Goal: Transaction & Acquisition: Book appointment/travel/reservation

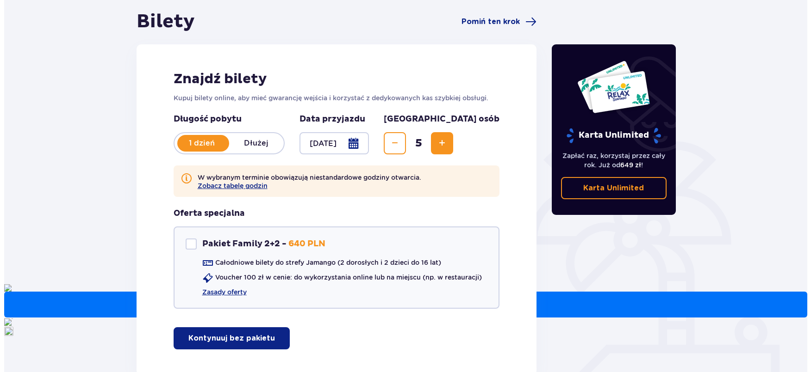
scroll to position [86, 0]
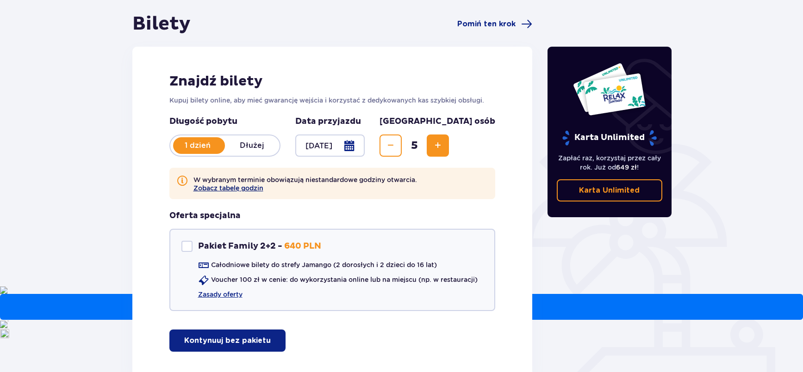
click at [235, 187] on button "Zobacz tabelę godzin" at bounding box center [228, 188] width 70 height 7
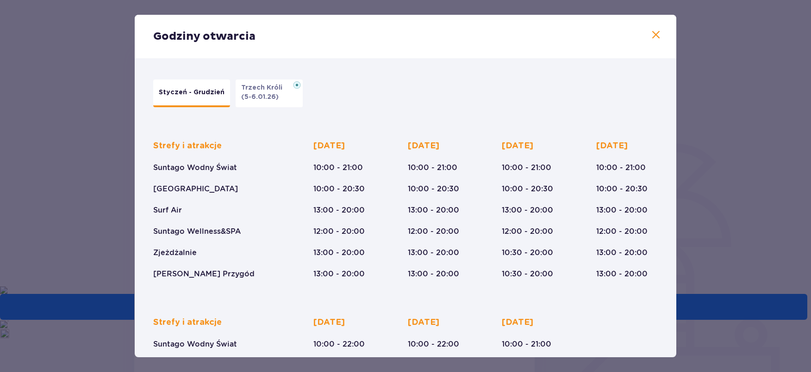
click at [651, 32] on span at bounding box center [655, 35] width 11 height 11
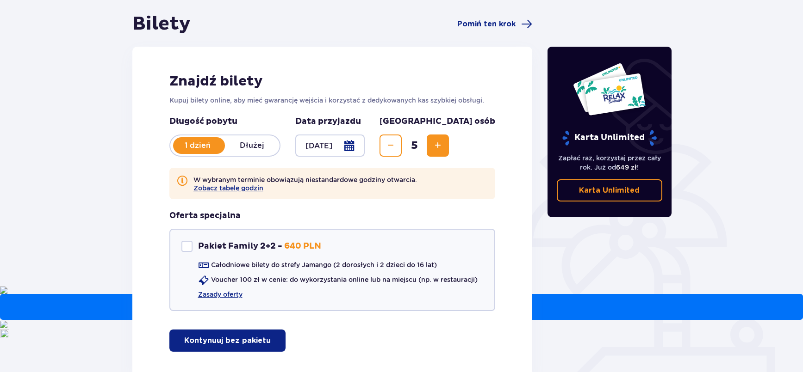
scroll to position [147, 0]
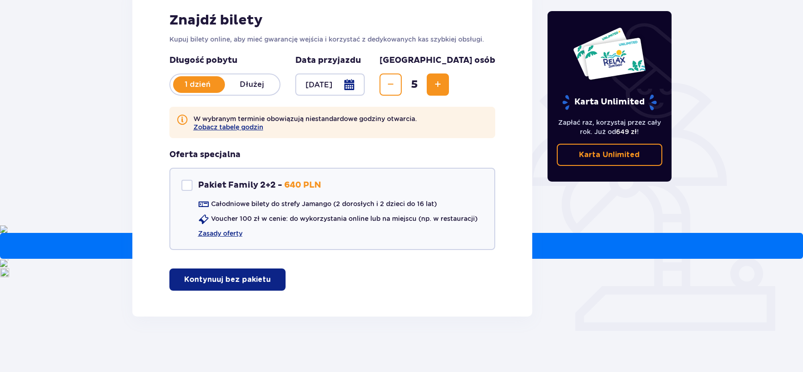
click at [242, 277] on p "Kontynuuj bez pakietu" at bounding box center [227, 280] width 87 height 10
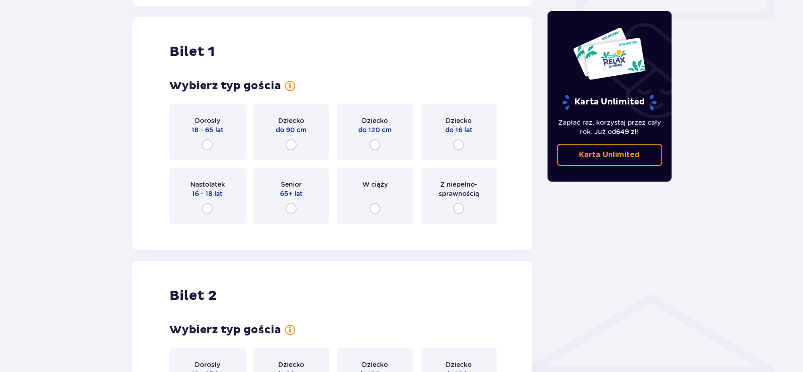
scroll to position [464, 0]
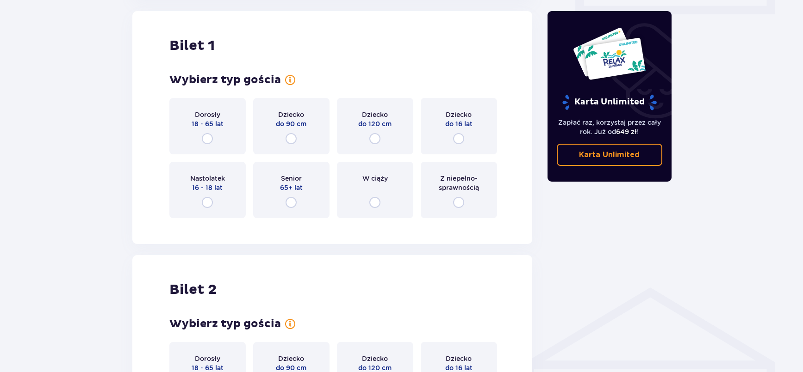
click at [208, 137] on input "radio" at bounding box center [207, 138] width 11 height 11
radio input "true"
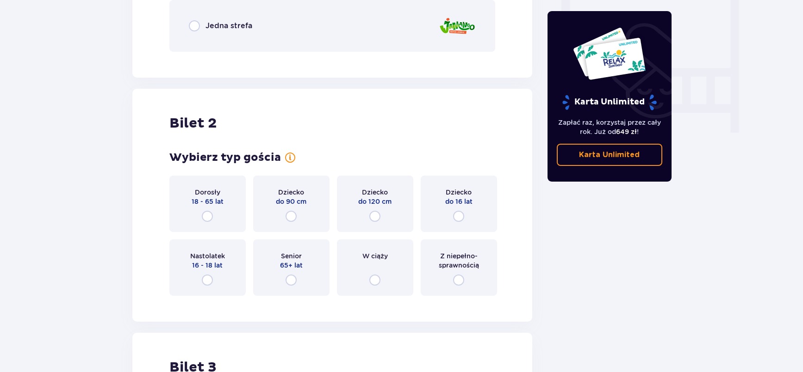
scroll to position [812, 0]
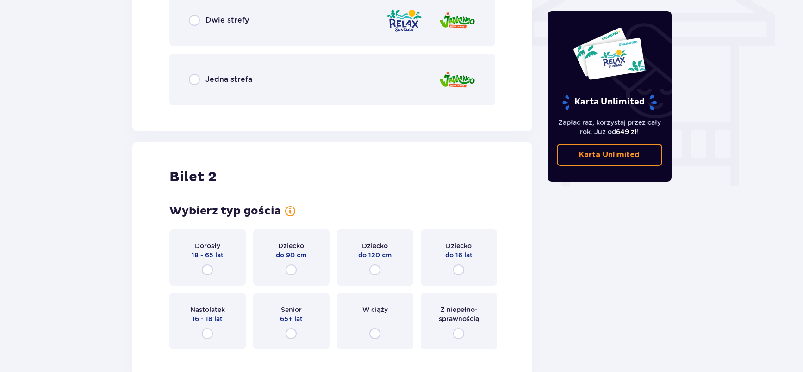
click at [206, 268] on input "radio" at bounding box center [207, 270] width 11 height 11
radio input "true"
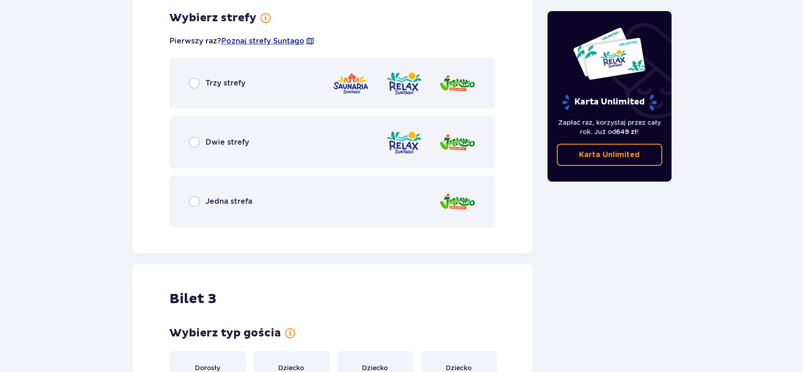
scroll to position [1230, 0]
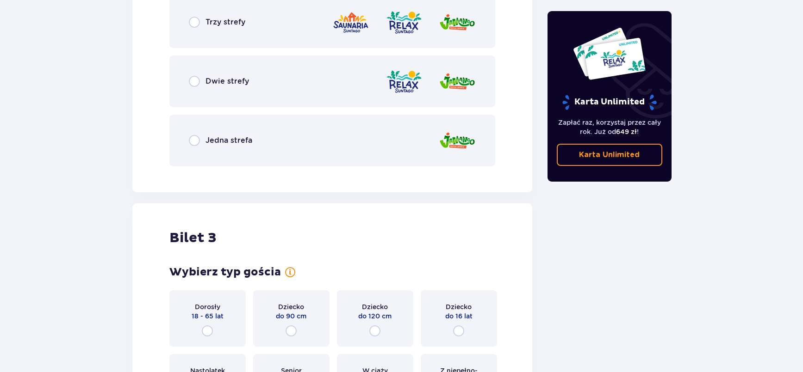
click at [196, 139] on input "radio" at bounding box center [194, 140] width 11 height 11
radio input "true"
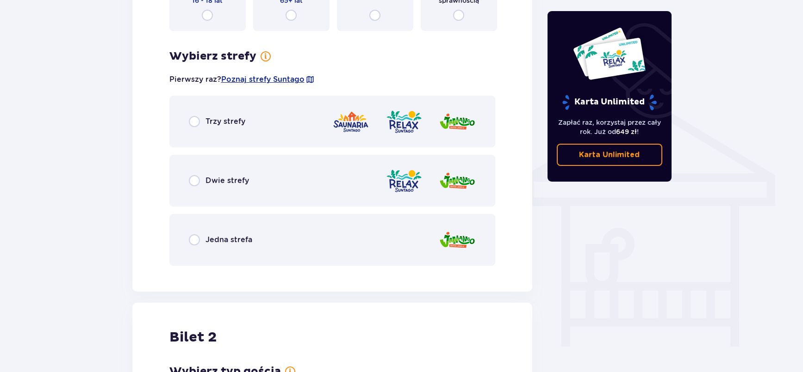
scroll to position [671, 0]
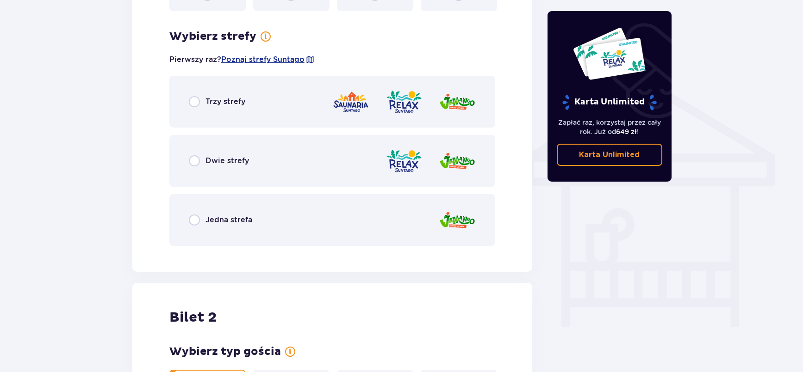
click at [192, 222] on input "radio" at bounding box center [194, 220] width 11 height 11
radio input "true"
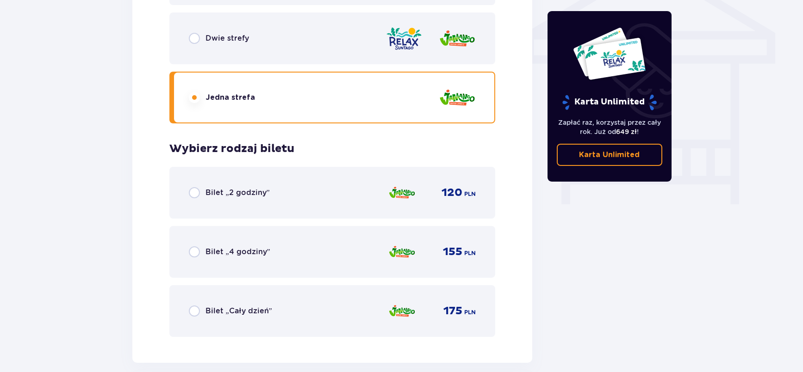
scroll to position [741, 0]
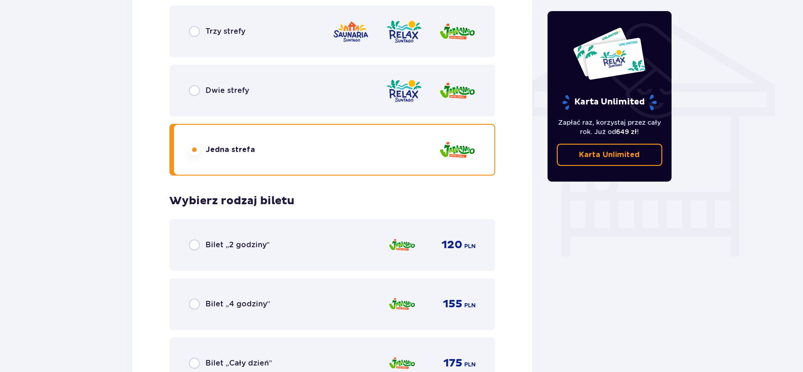
drag, startPoint x: 192, startPoint y: 304, endPoint x: 198, endPoint y: 307, distance: 6.8
click at [192, 304] on input "radio" at bounding box center [194, 304] width 11 height 11
radio input "true"
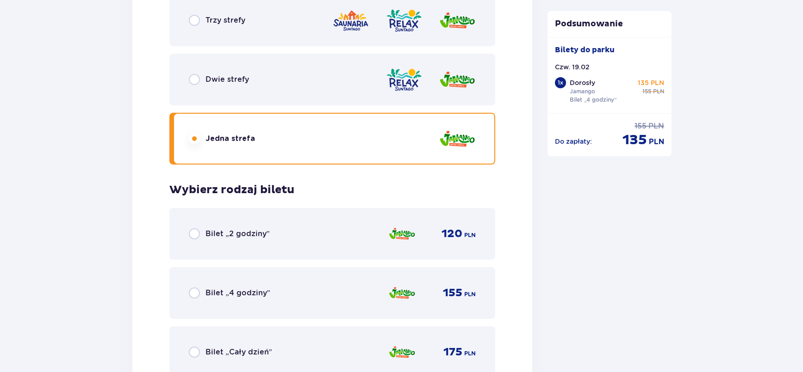
scroll to position [1448, 0]
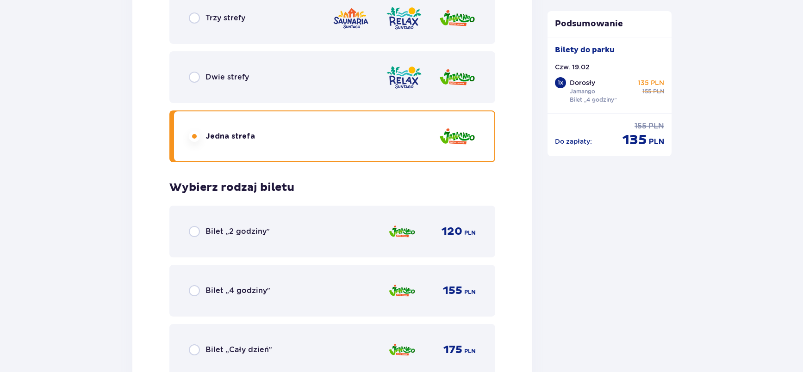
click at [195, 290] on input "radio" at bounding box center [194, 290] width 11 height 11
radio input "true"
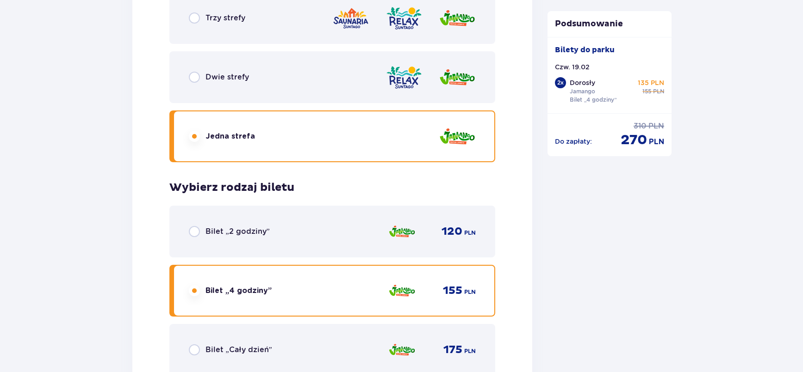
scroll to position [1850, 0]
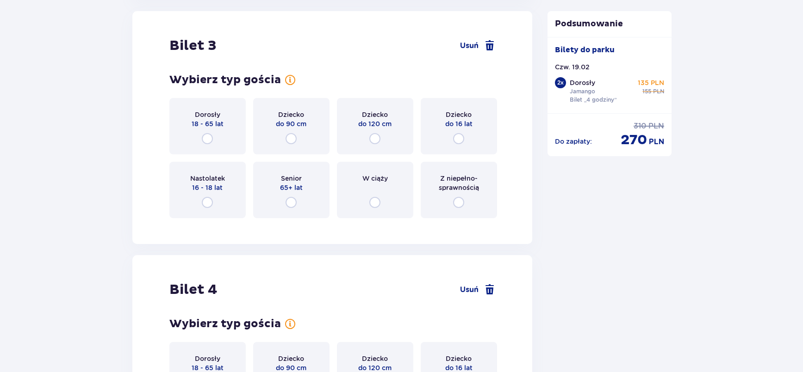
click at [205, 137] on input "radio" at bounding box center [207, 138] width 11 height 11
radio input "true"
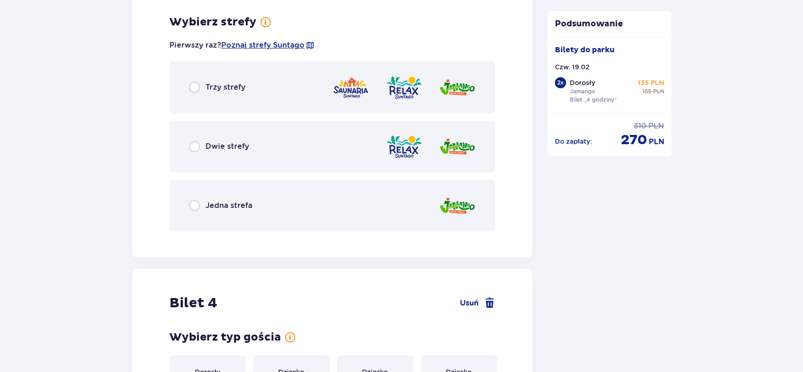
scroll to position [2076, 0]
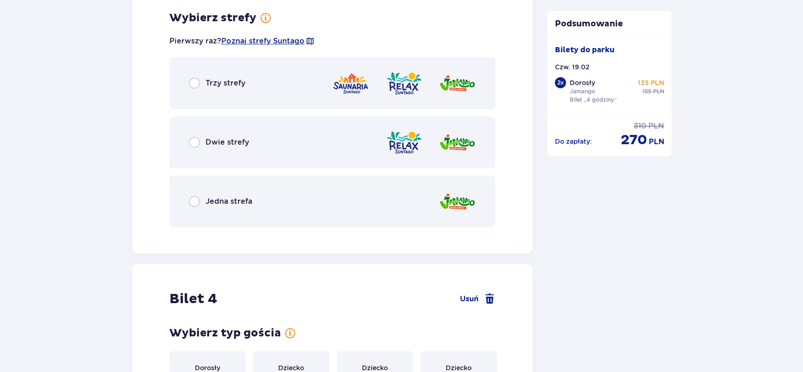
click at [193, 205] on input "radio" at bounding box center [194, 201] width 11 height 11
radio input "true"
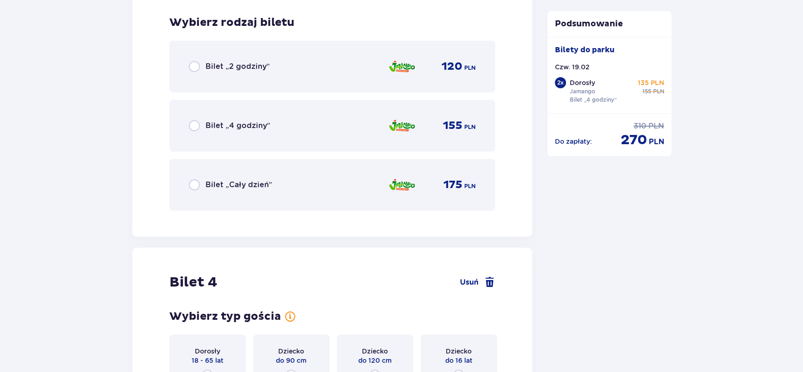
scroll to position [2311, 0]
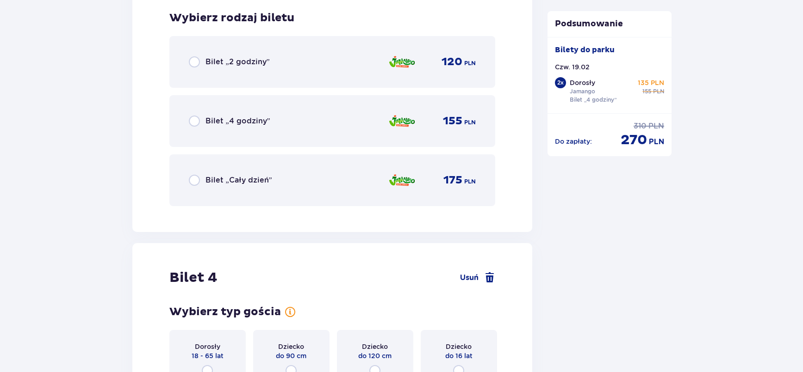
click at [195, 120] on input "radio" at bounding box center [194, 121] width 11 height 11
radio input "true"
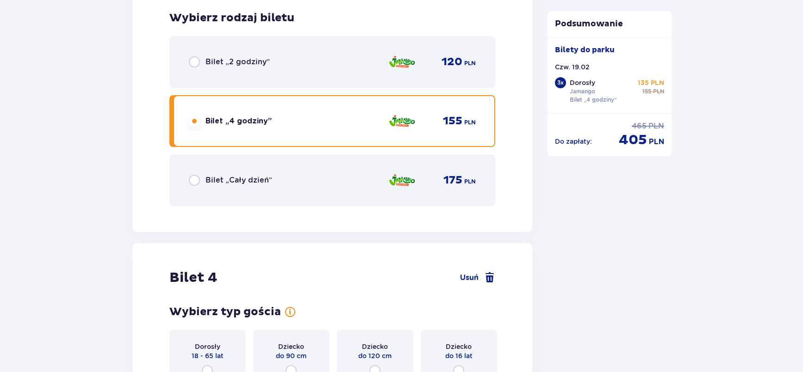
scroll to position [2543, 0]
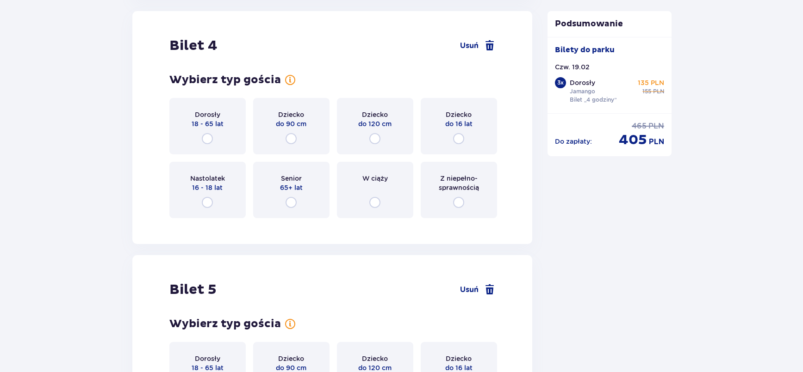
click at [207, 136] on input "radio" at bounding box center [207, 138] width 11 height 11
radio input "true"
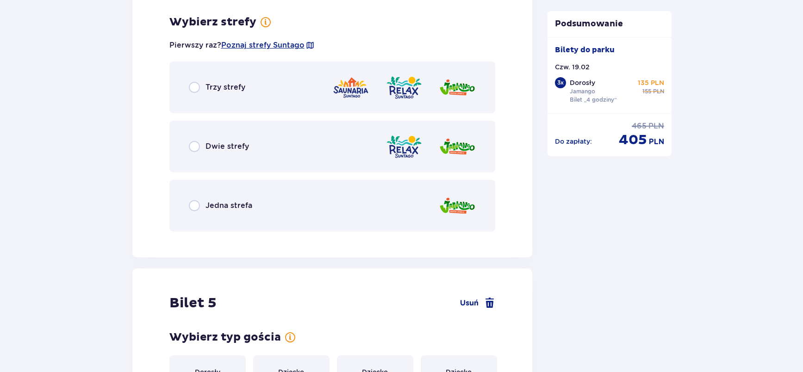
scroll to position [2769, 0]
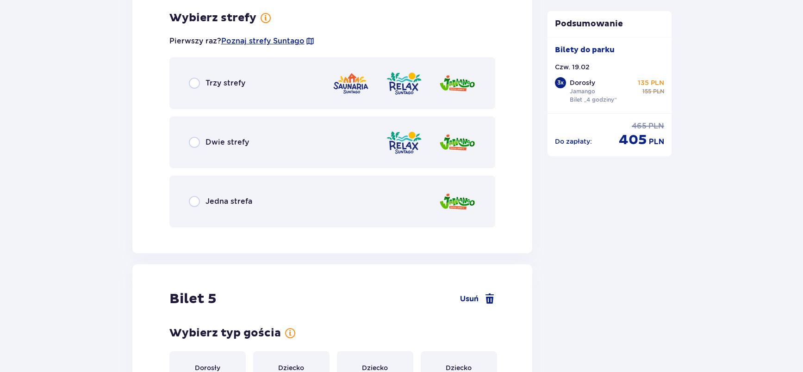
click at [195, 198] on input "radio" at bounding box center [194, 201] width 11 height 11
radio input "true"
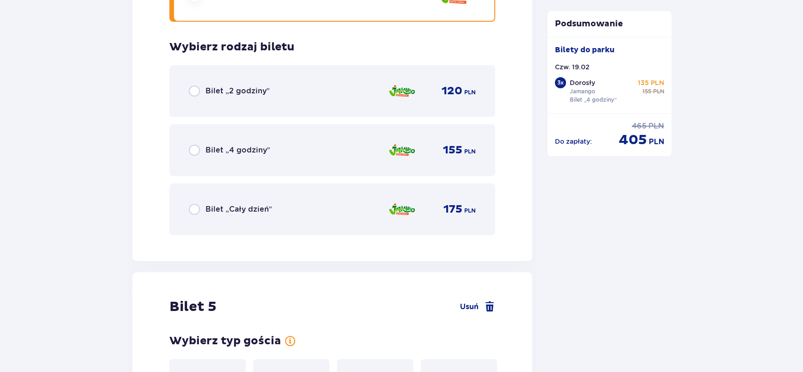
scroll to position [3004, 0]
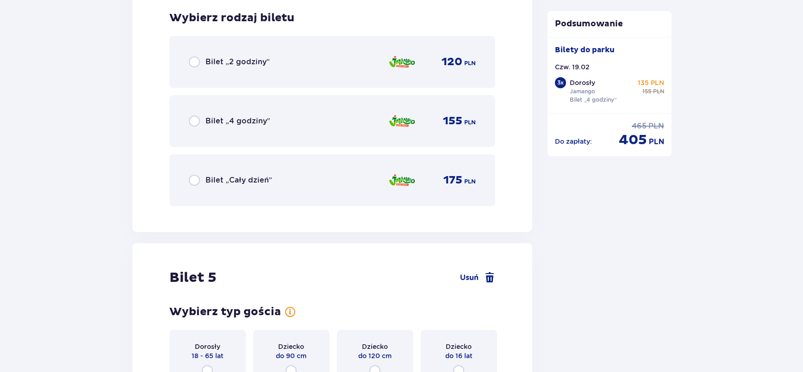
click at [197, 119] on input "radio" at bounding box center [194, 121] width 11 height 11
radio input "true"
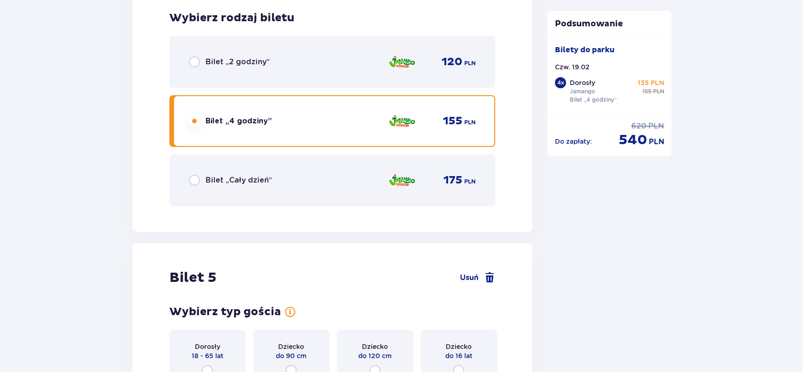
scroll to position [3208, 0]
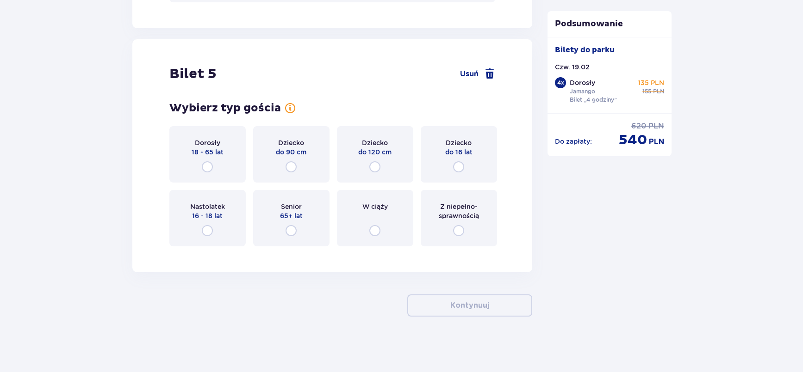
click at [456, 167] on input "radio" at bounding box center [458, 166] width 11 height 11
radio input "true"
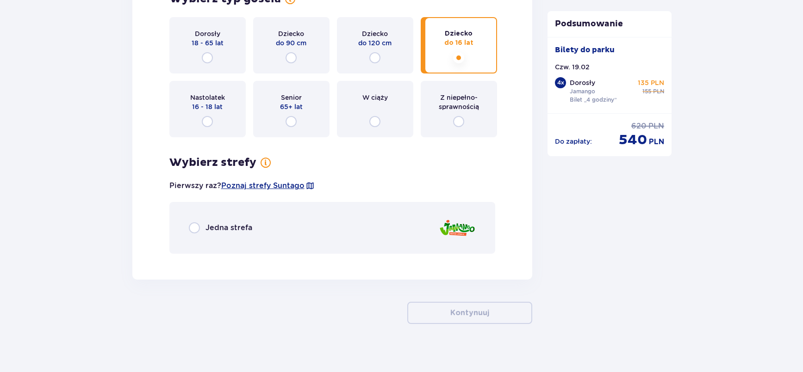
scroll to position [3324, 0]
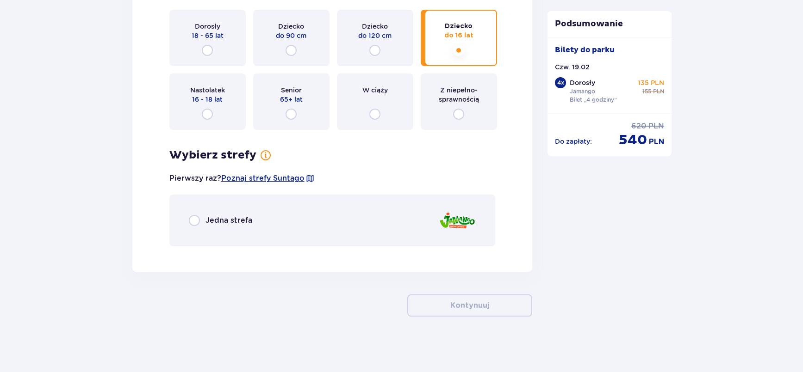
drag, startPoint x: 190, startPoint y: 222, endPoint x: 207, endPoint y: 222, distance: 17.1
click at [190, 222] on input "radio" at bounding box center [194, 220] width 11 height 11
radio input "true"
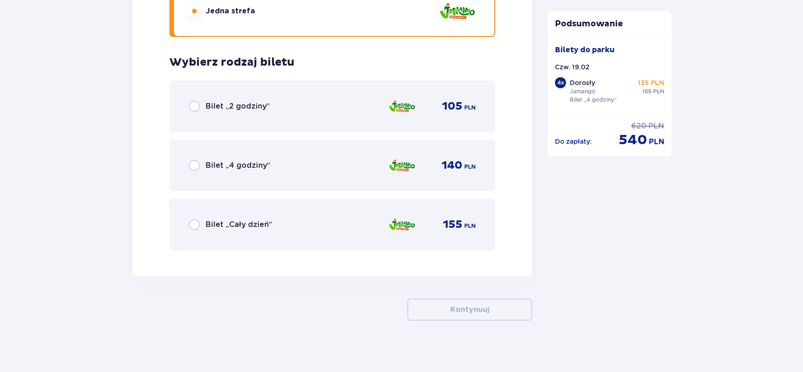
scroll to position [3538, 0]
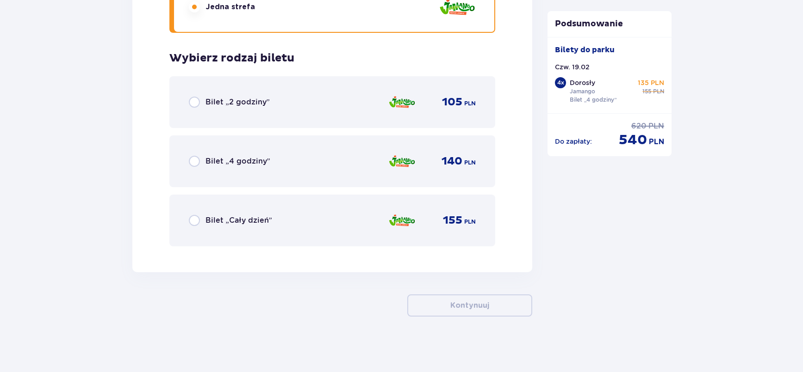
click at [198, 159] on input "radio" at bounding box center [194, 161] width 11 height 11
radio input "true"
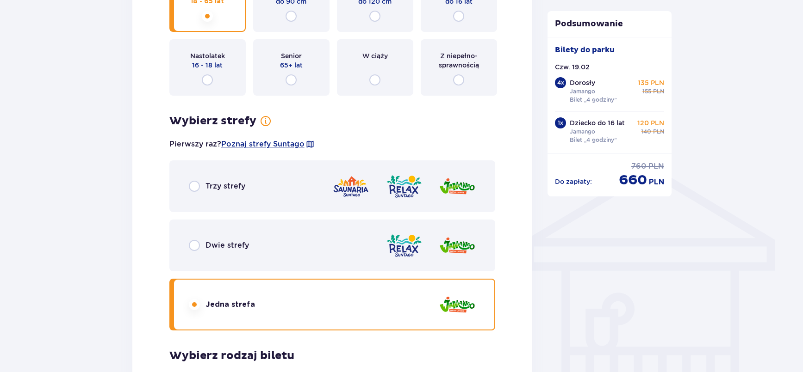
scroll to position [518, 0]
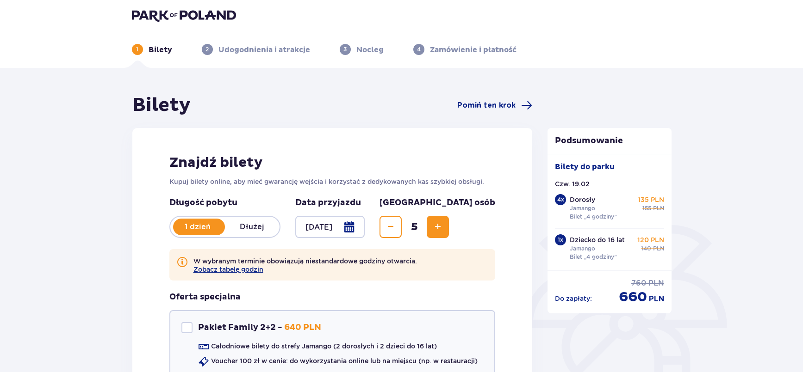
scroll to position [0, 0]
